Goal: Task Accomplishment & Management: Use online tool/utility

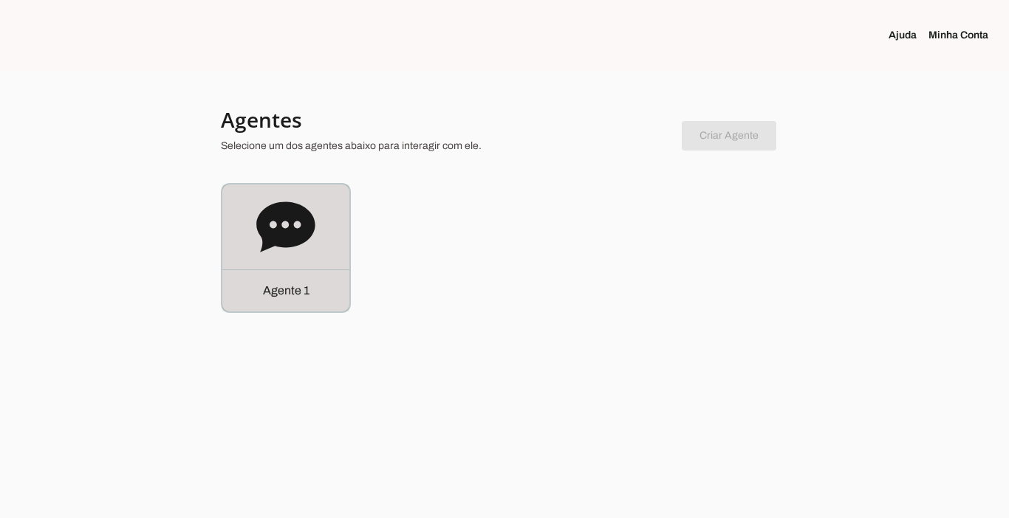
click at [286, 307] on div "Agente 1" at bounding box center [285, 291] width 127 height 42
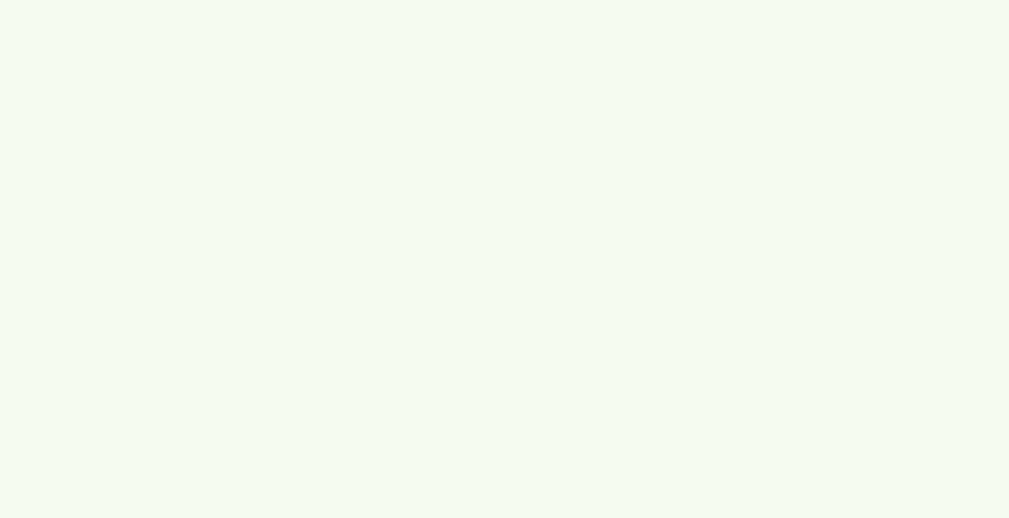
click at [0, 0] on robot-service-page at bounding box center [0, 0] width 0 height 0
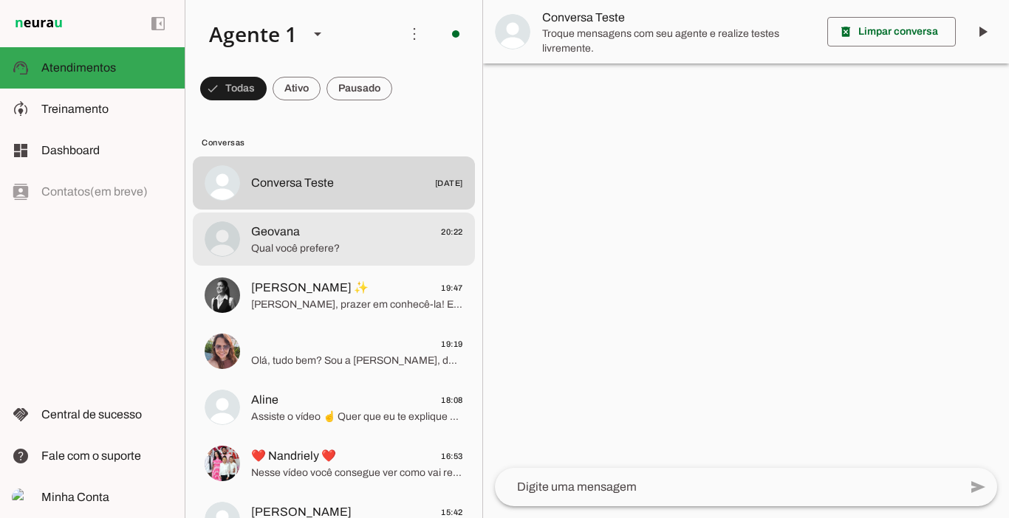
click at [333, 234] on span "Geovana 20:22" at bounding box center [357, 232] width 212 height 18
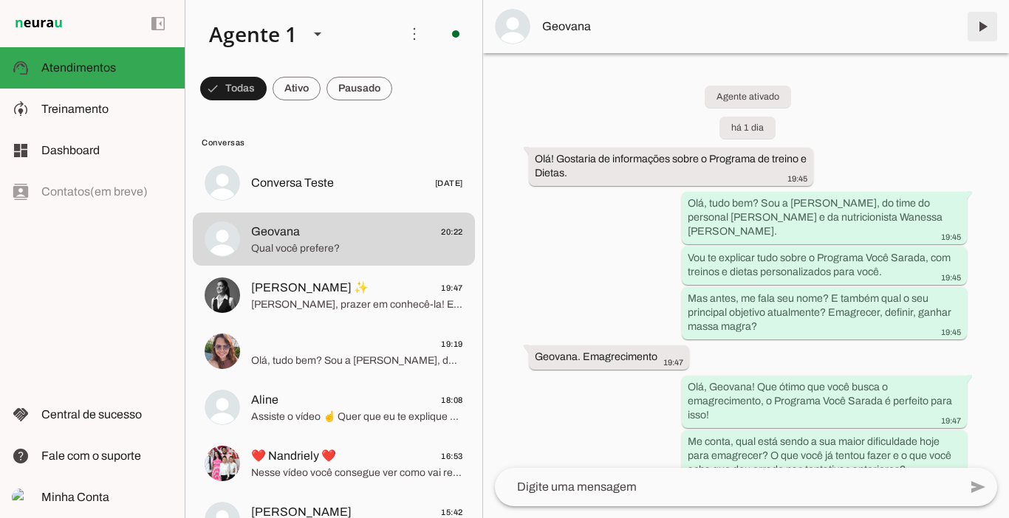
click at [982, 27] on span at bounding box center [981, 26] width 35 height 35
click at [288, 97] on span at bounding box center [296, 88] width 48 height 35
click at [352, 87] on span at bounding box center [359, 88] width 66 height 35
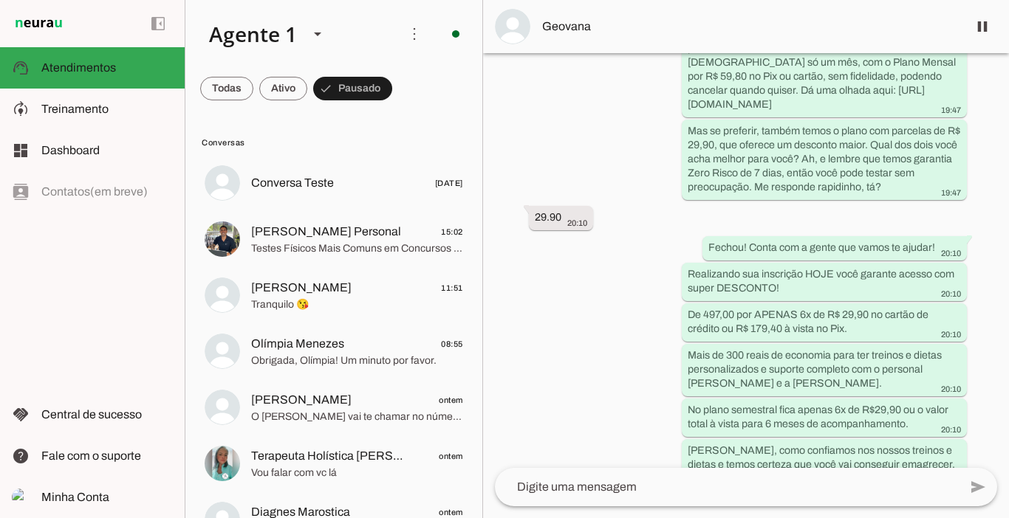
scroll to position [1192, 0]
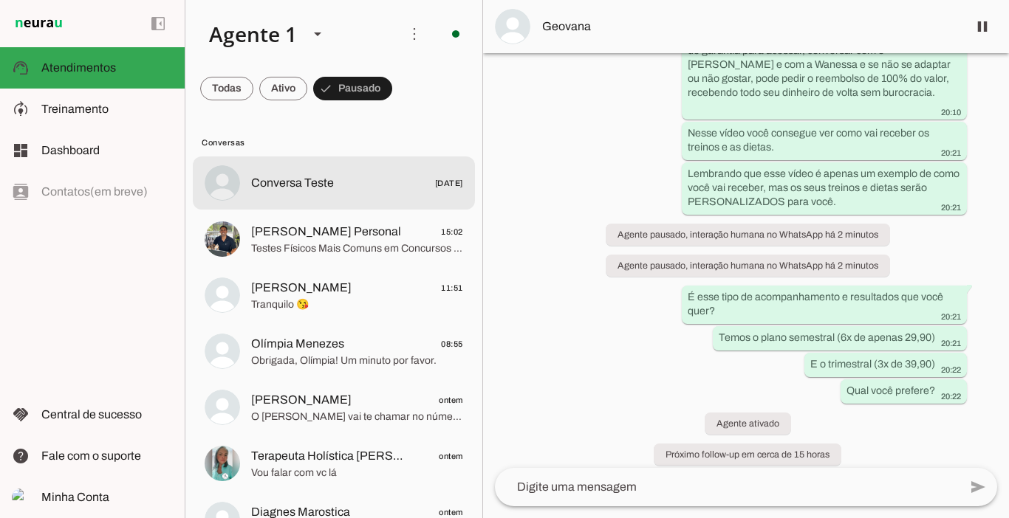
click at [284, 175] on span "Conversa Teste" at bounding box center [292, 183] width 83 height 18
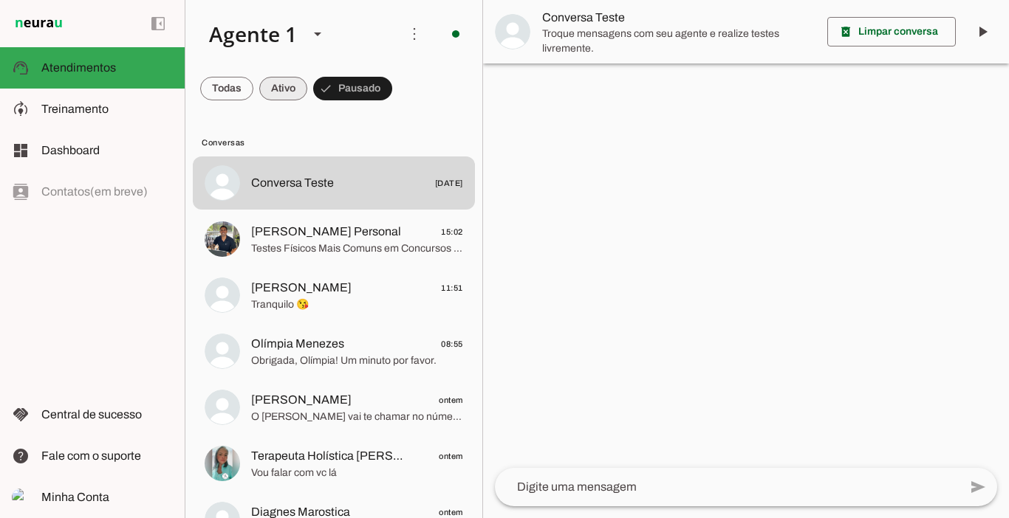
click at [278, 88] on span at bounding box center [283, 88] width 48 height 35
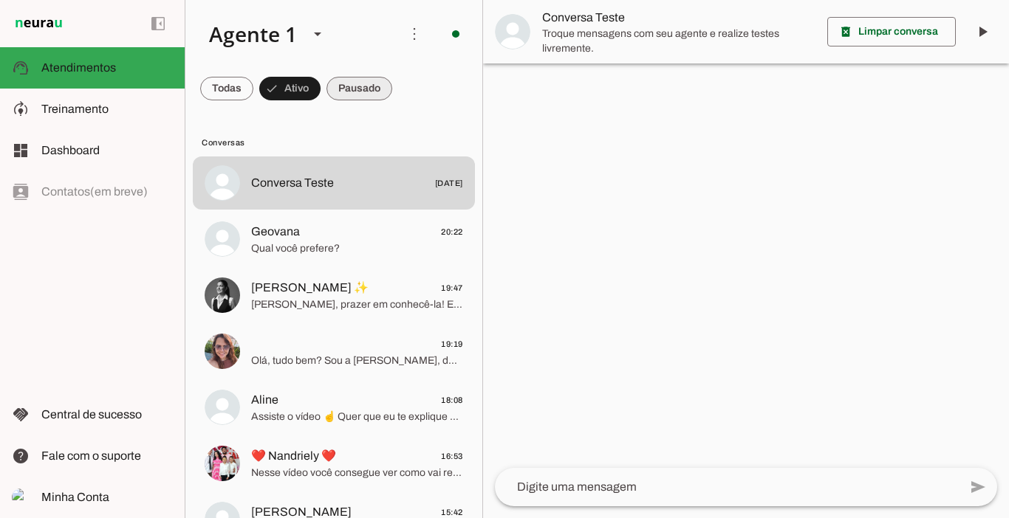
click at [354, 92] on span at bounding box center [359, 88] width 66 height 35
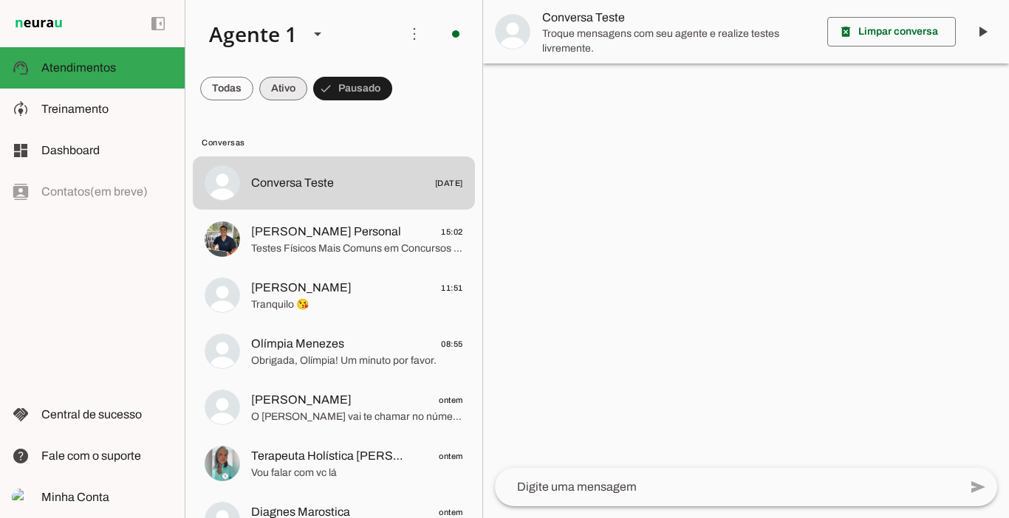
click at [281, 86] on span at bounding box center [283, 88] width 48 height 35
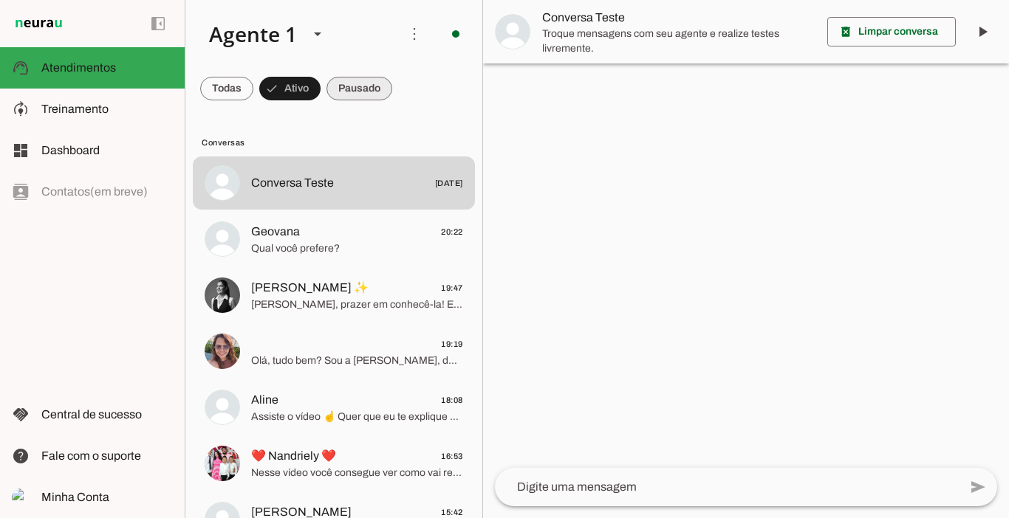
click at [338, 90] on span at bounding box center [359, 88] width 66 height 35
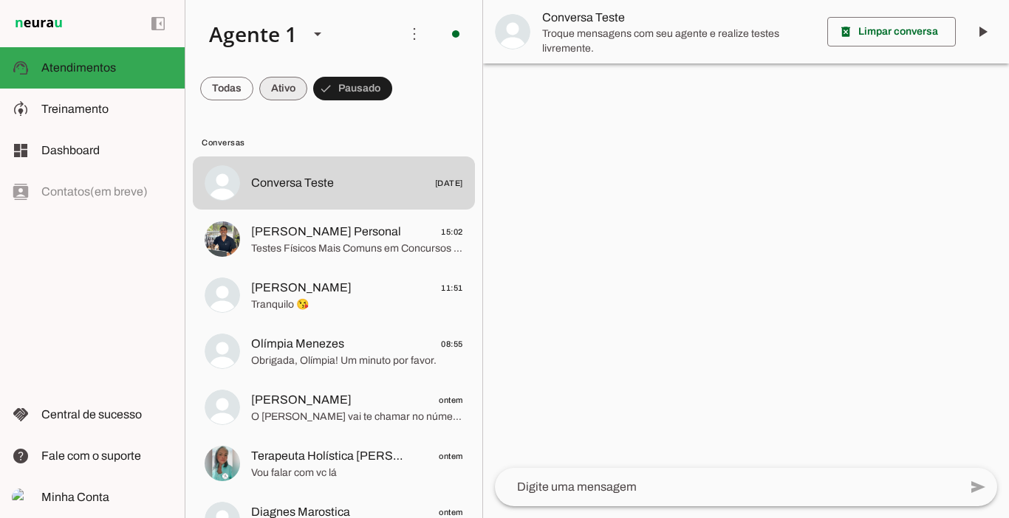
click at [292, 89] on span at bounding box center [283, 88] width 48 height 35
